Goal: Task Accomplishment & Management: Manage account settings

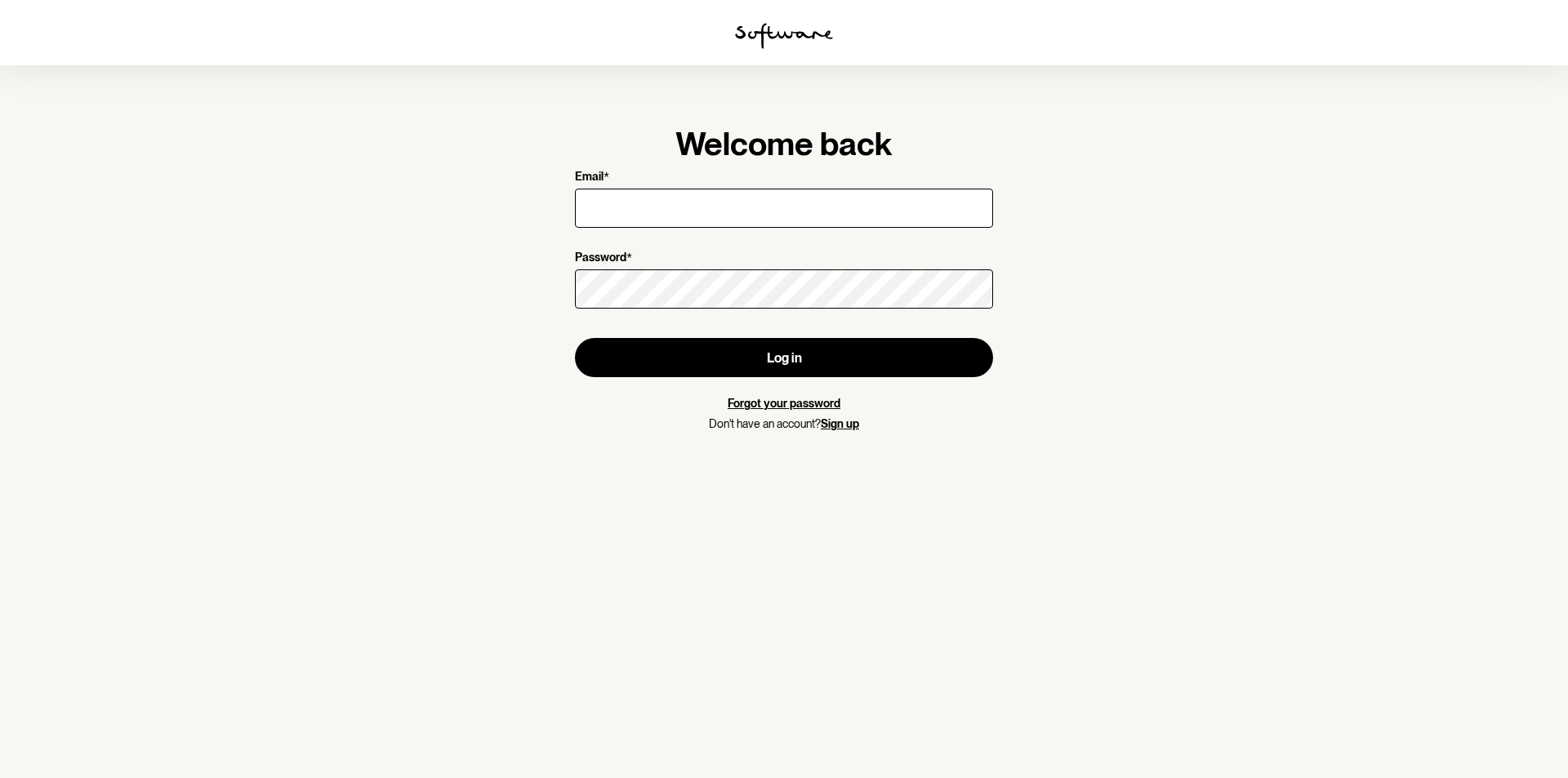
click at [679, 210] on input "Email *" at bounding box center [784, 208] width 418 height 39
type input "[EMAIL_ADDRESS][DOMAIN_NAME]"
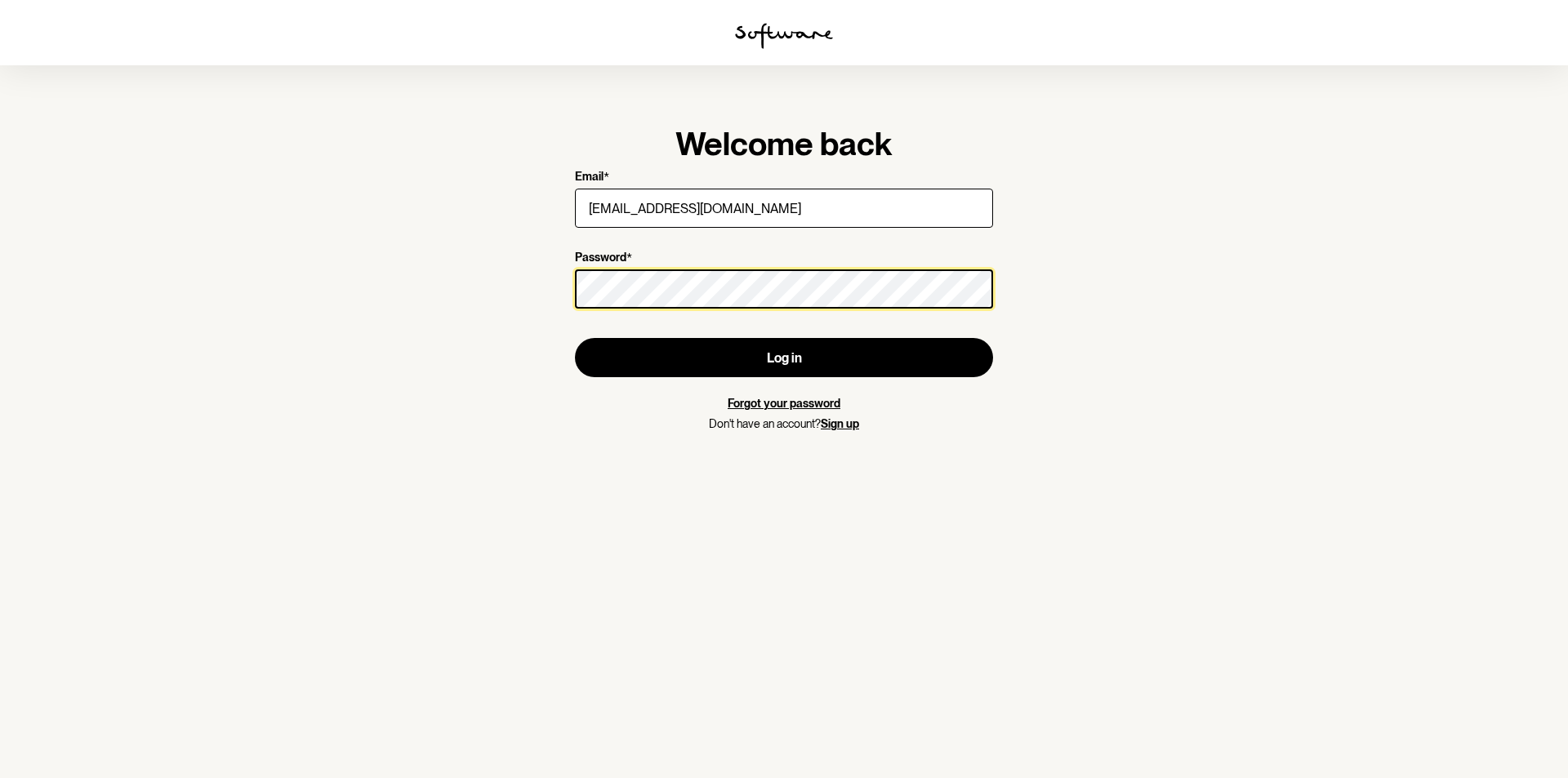
click at [575, 338] on button "Log in" at bounding box center [784, 357] width 418 height 39
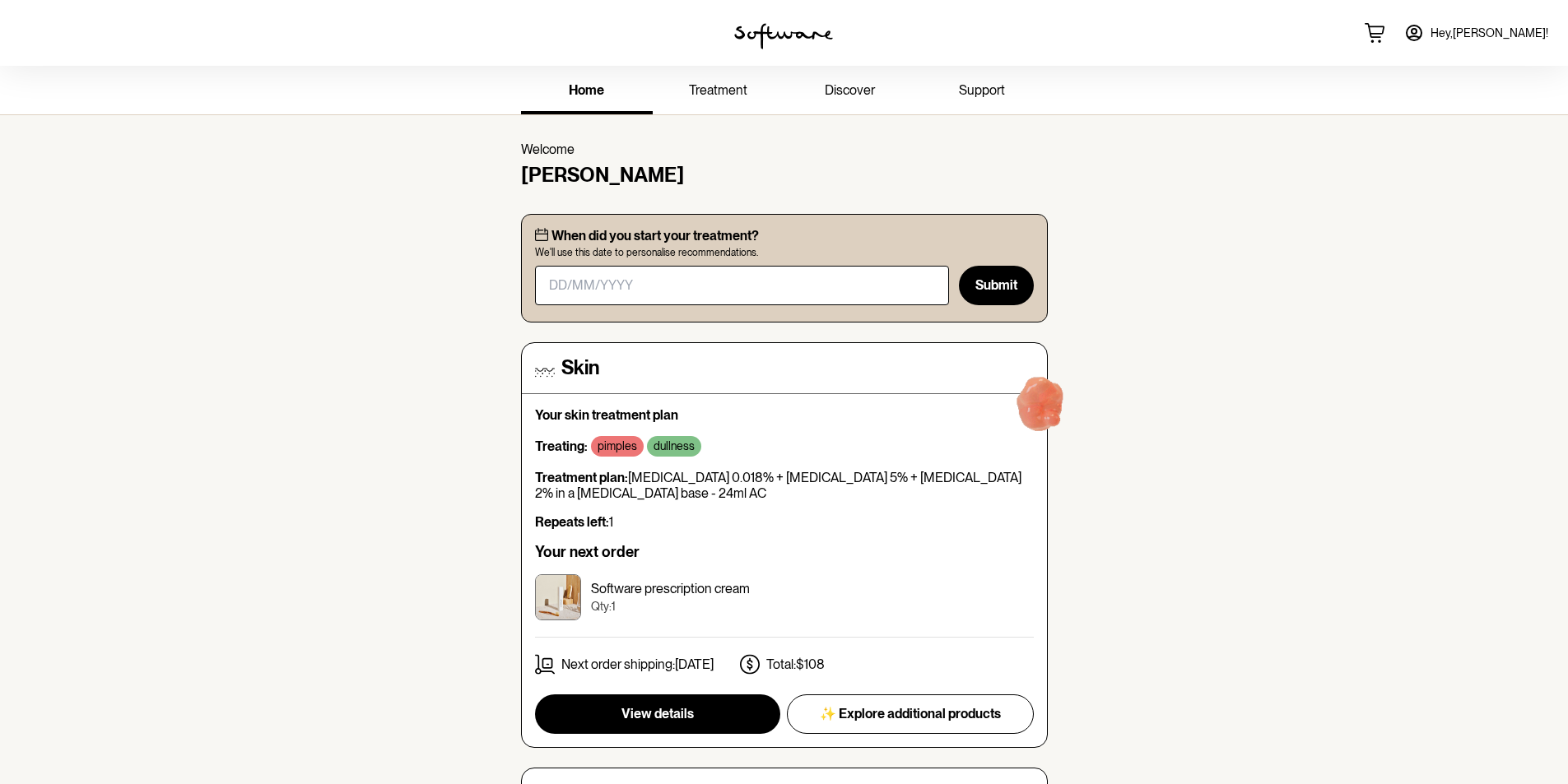
click at [723, 91] on span "treatment" at bounding box center [718, 90] width 59 height 16
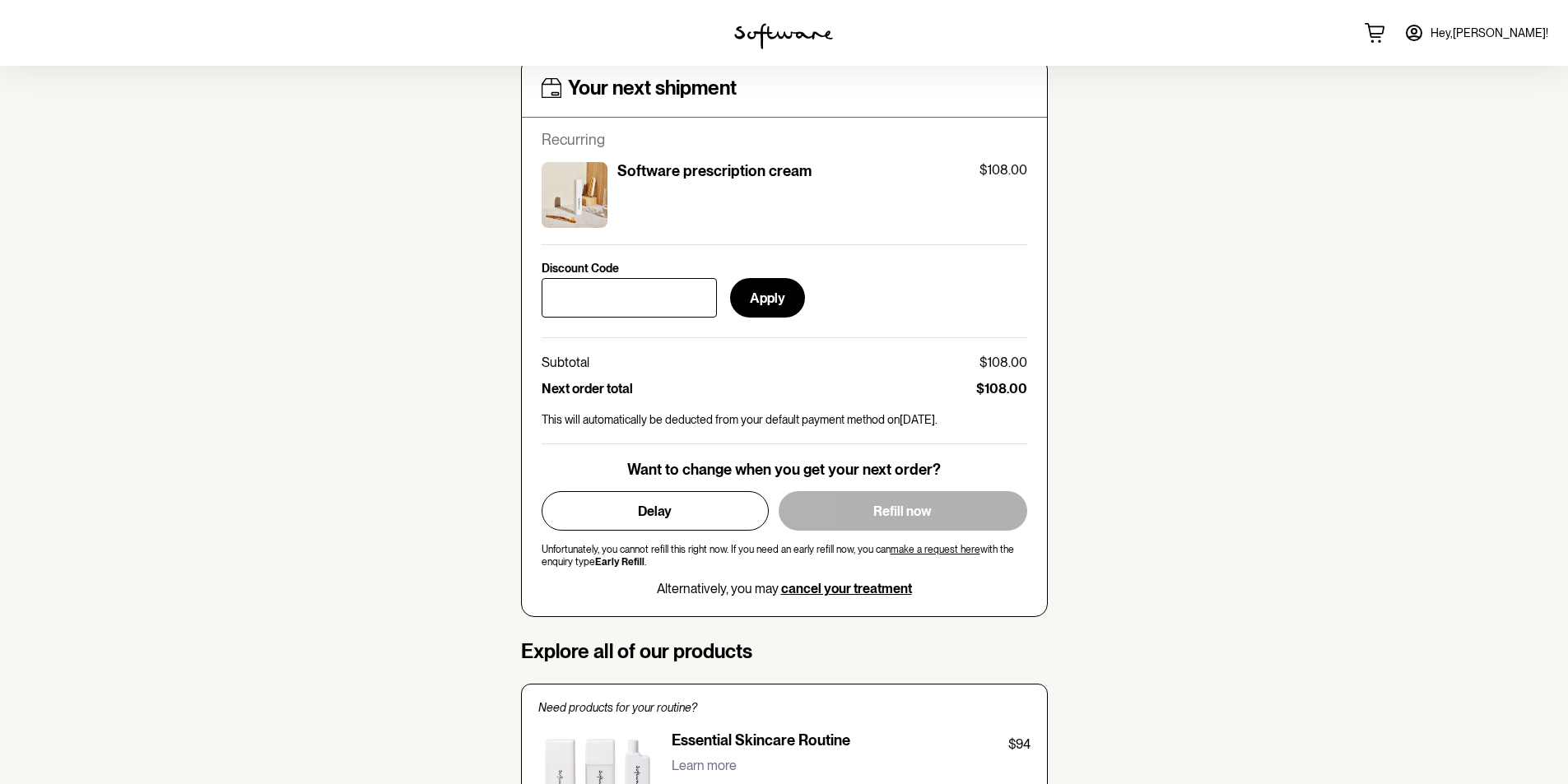
scroll to position [741, 0]
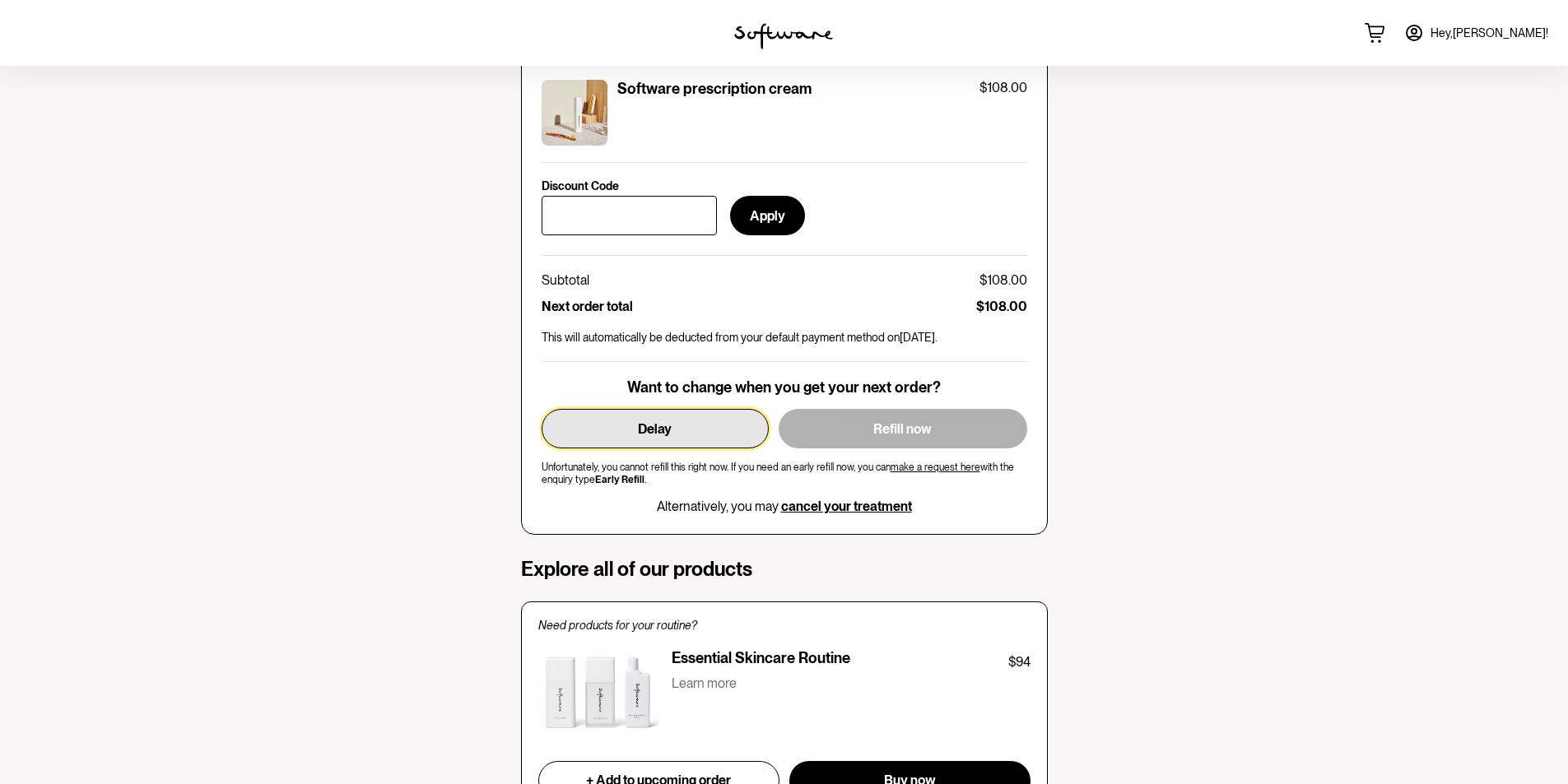
click at [705, 428] on button "Delay" at bounding box center [655, 428] width 227 height 40
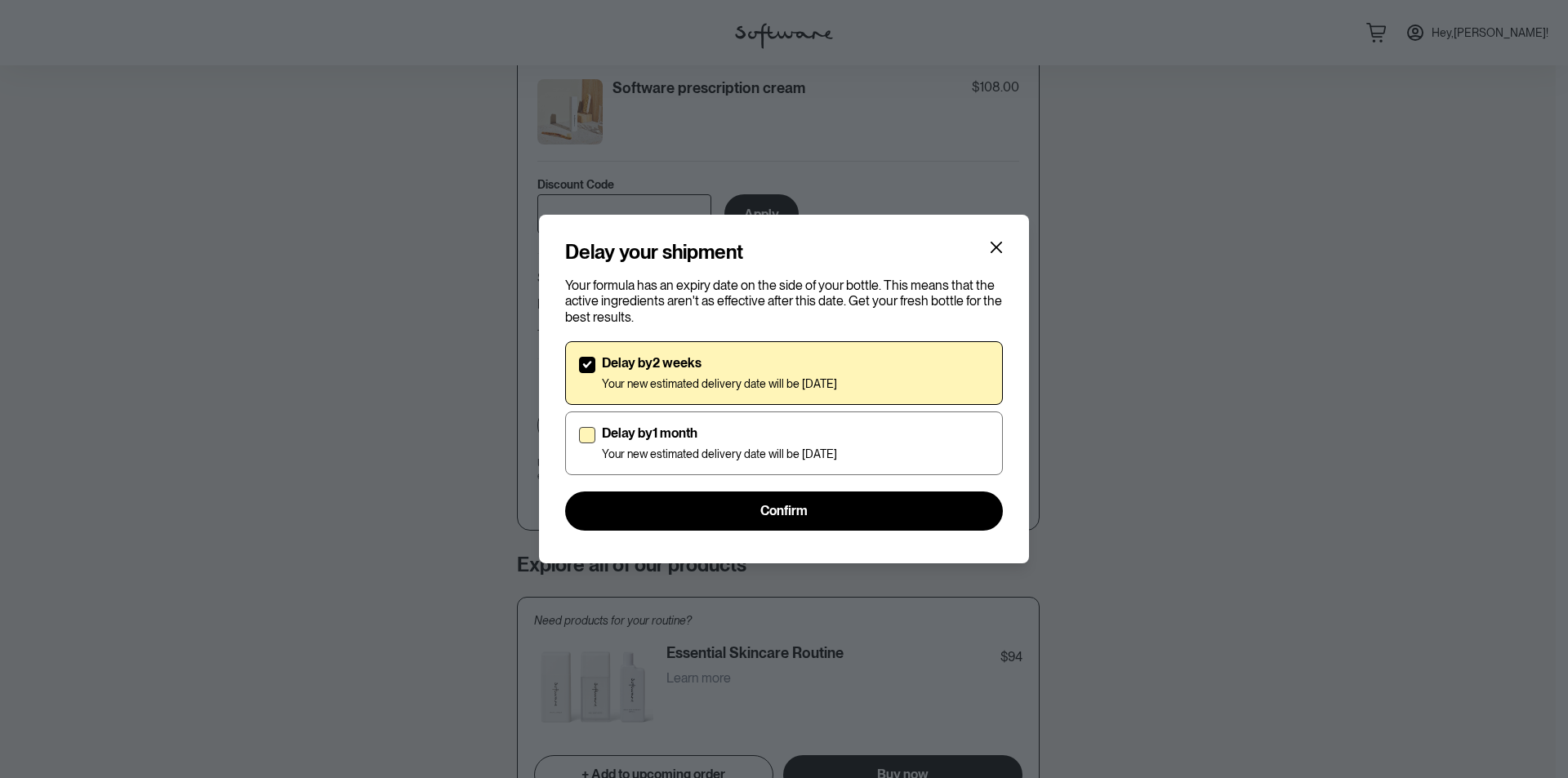
click at [909, 447] on div "Delay by 1 month Your new estimated delivery date will be [DATE]" at bounding box center [795, 443] width 387 height 36
click at [579, 443] on input "Delay by 1 month Your new estimated delivery date will be [DATE]" at bounding box center [578, 443] width 1 height 1
checkbox input "true"
checkbox input "false"
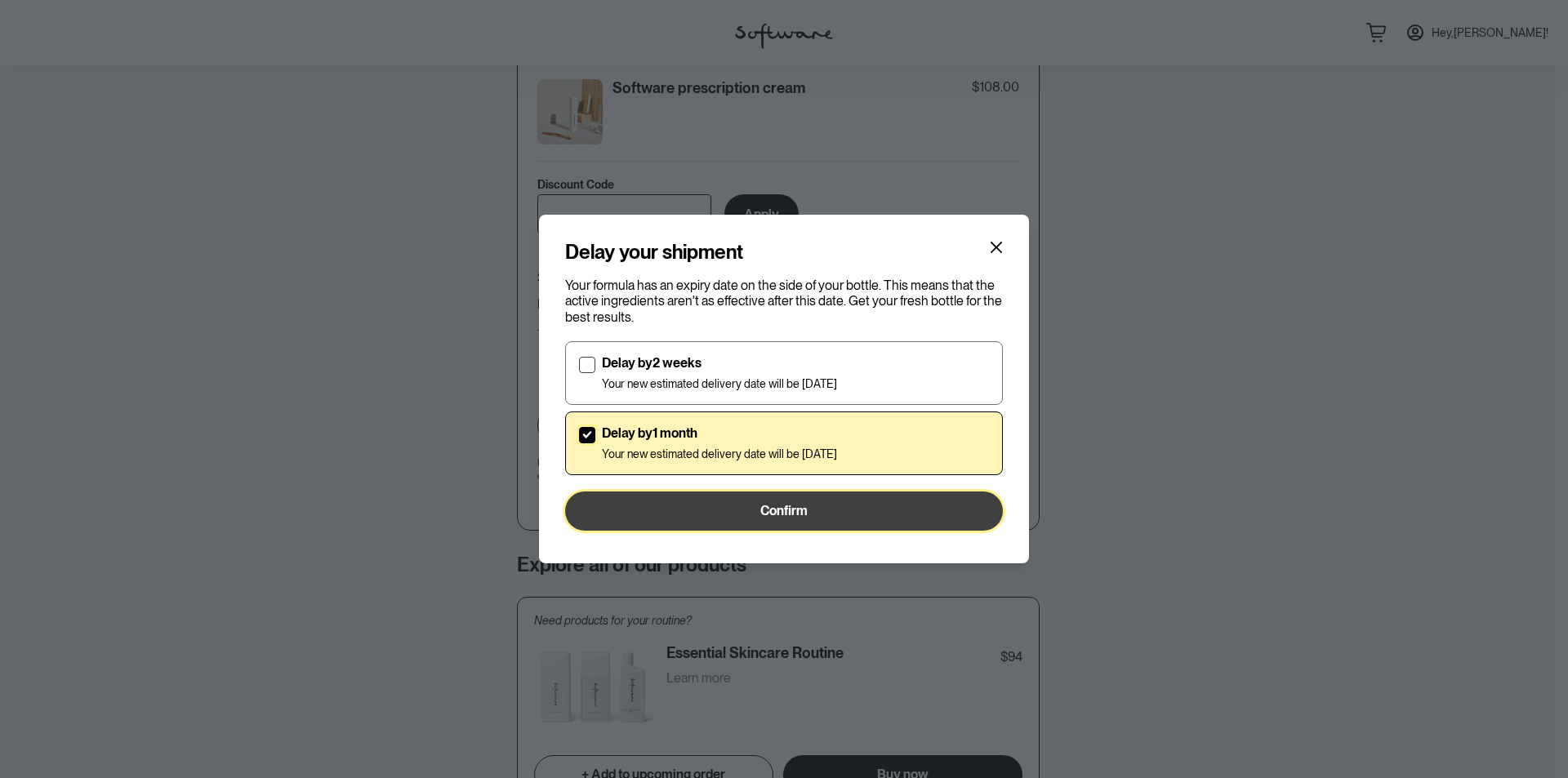
click at [767, 512] on span "Confirm" at bounding box center [784, 511] width 47 height 16
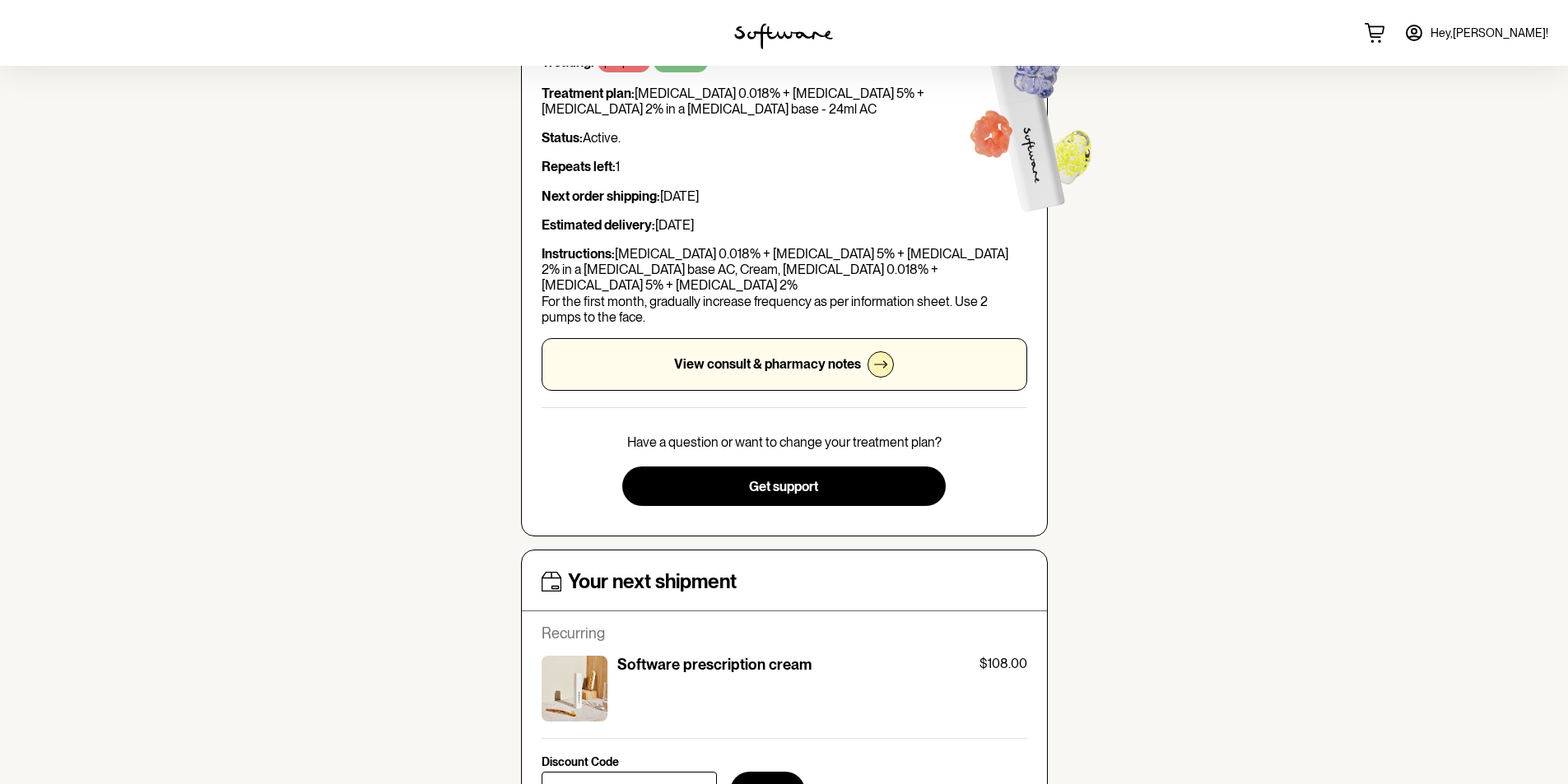
scroll to position [0, 0]
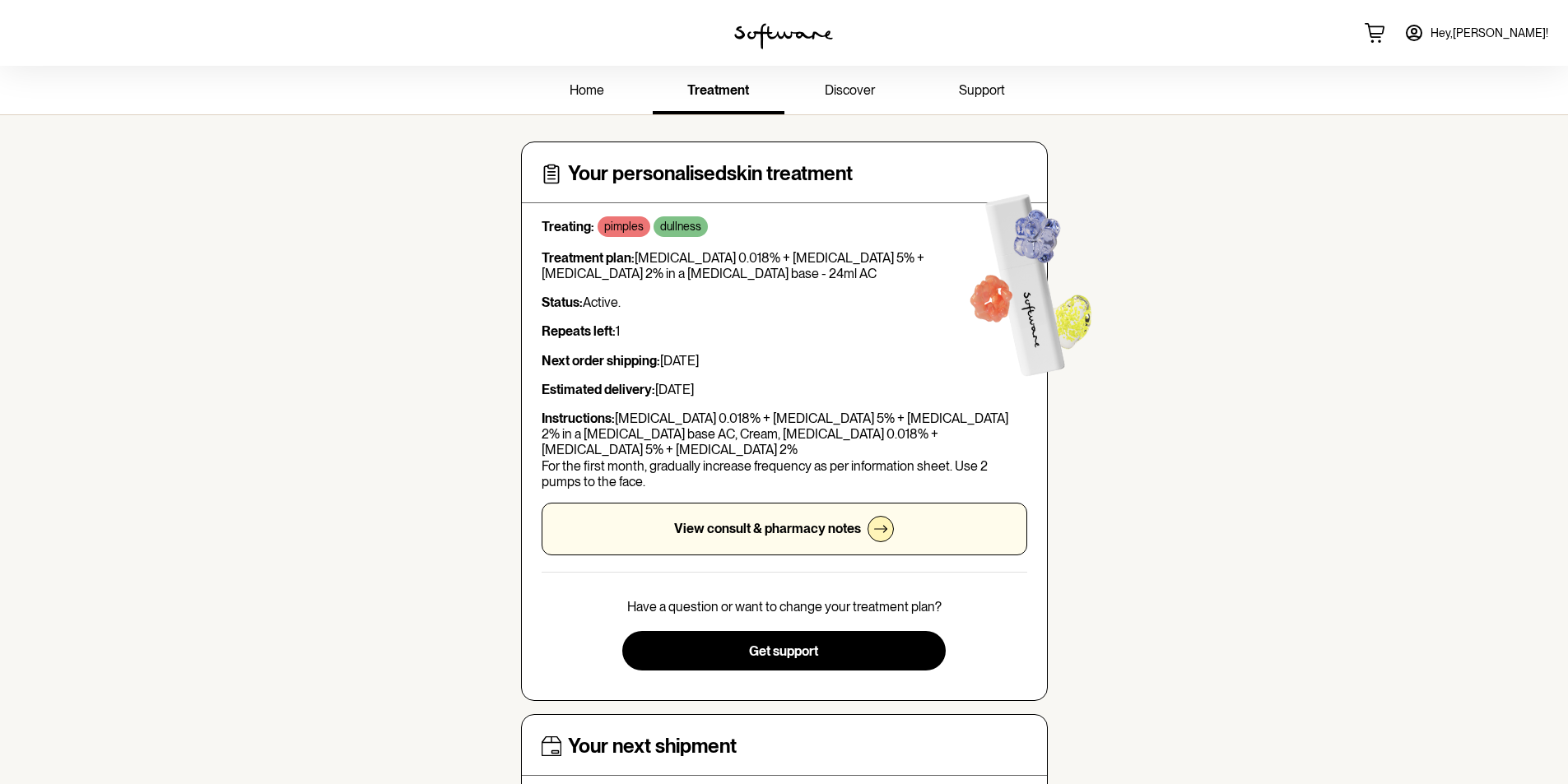
click at [1485, 33] on span "Hey, [PERSON_NAME] !" at bounding box center [1489, 33] width 118 height 14
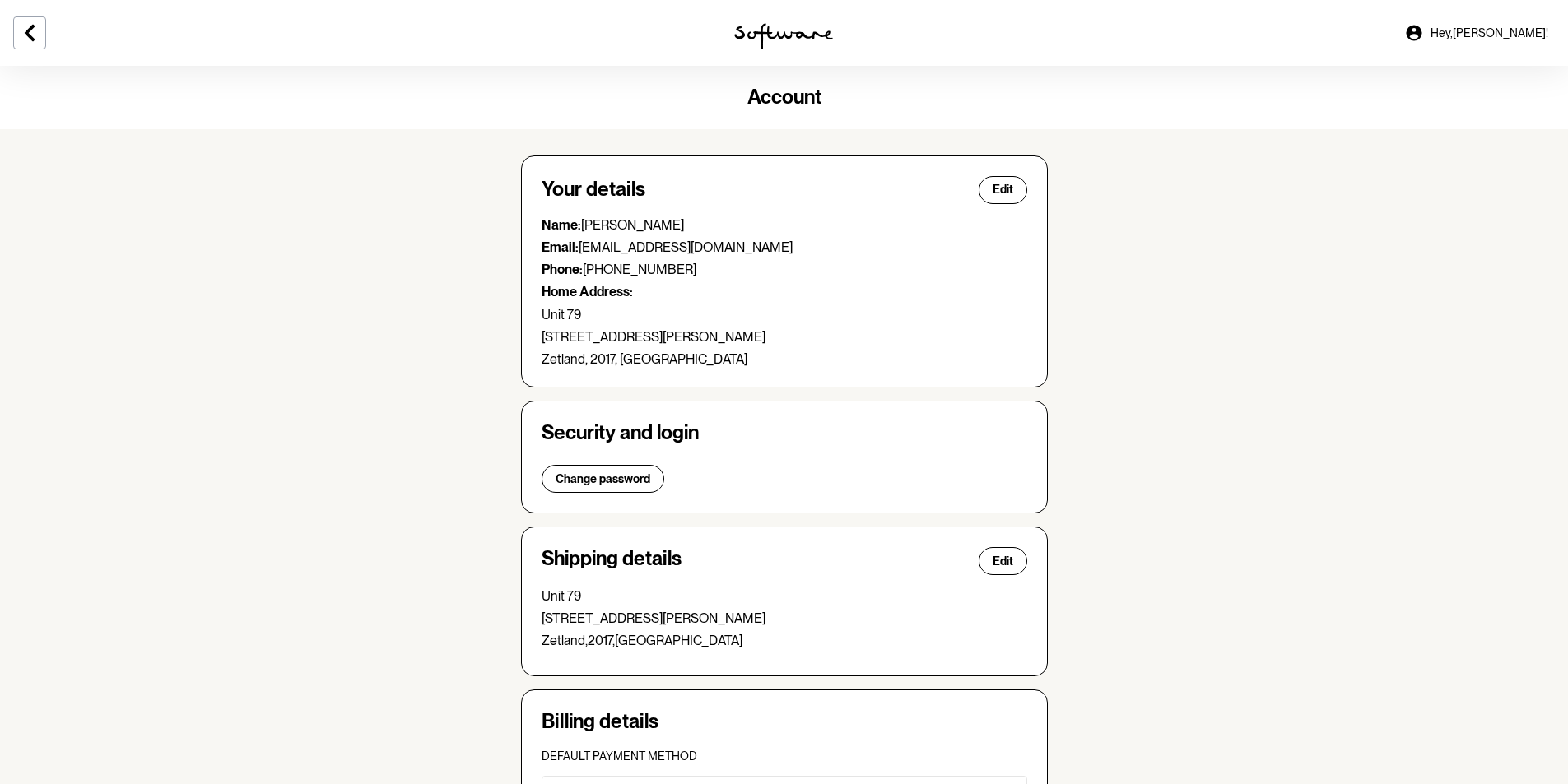
scroll to position [287, 0]
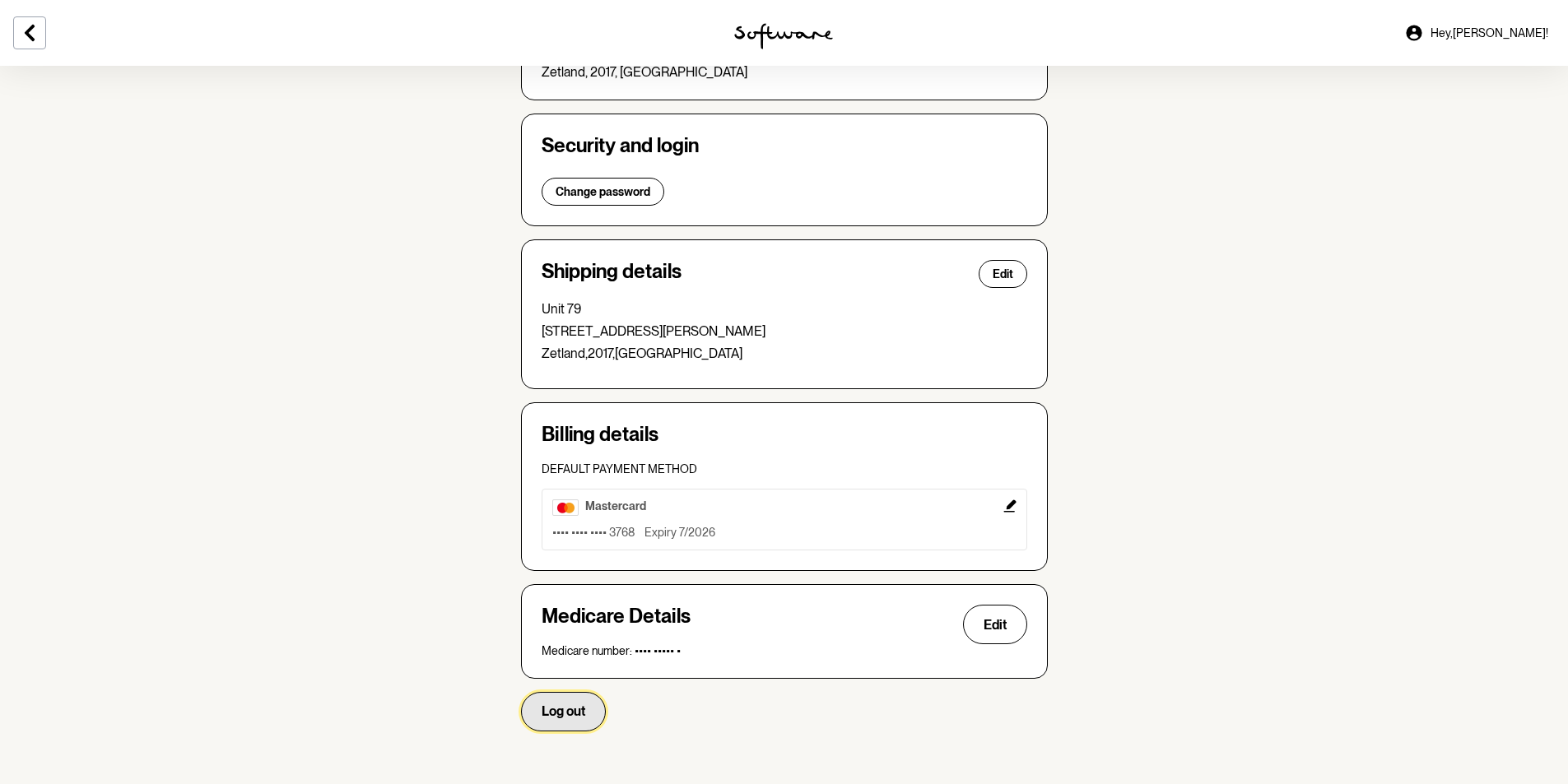
click at [565, 703] on button "Log out" at bounding box center [563, 711] width 85 height 40
